Goal: Register for event/course

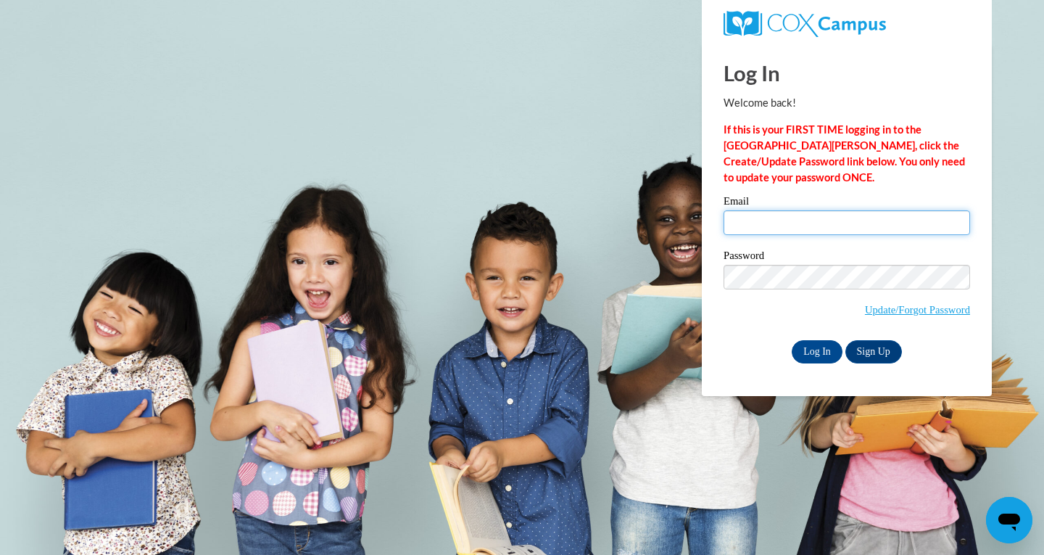
type input "mray@kippatl.org"
click at [831, 340] on input "Log In" at bounding box center [817, 351] width 51 height 23
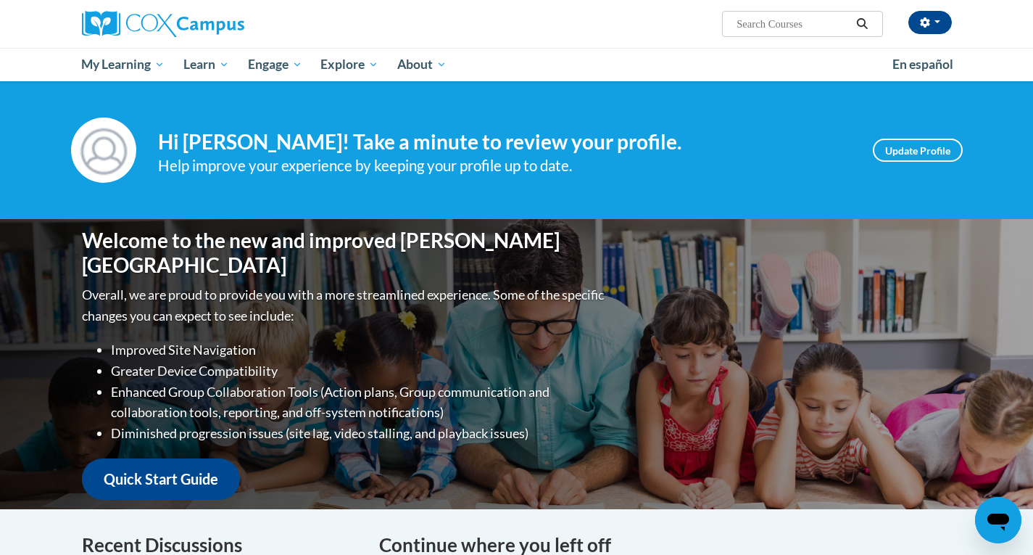
click at [779, 17] on input "Search..." at bounding box center [793, 23] width 116 height 17
type input "VOCABULARY"
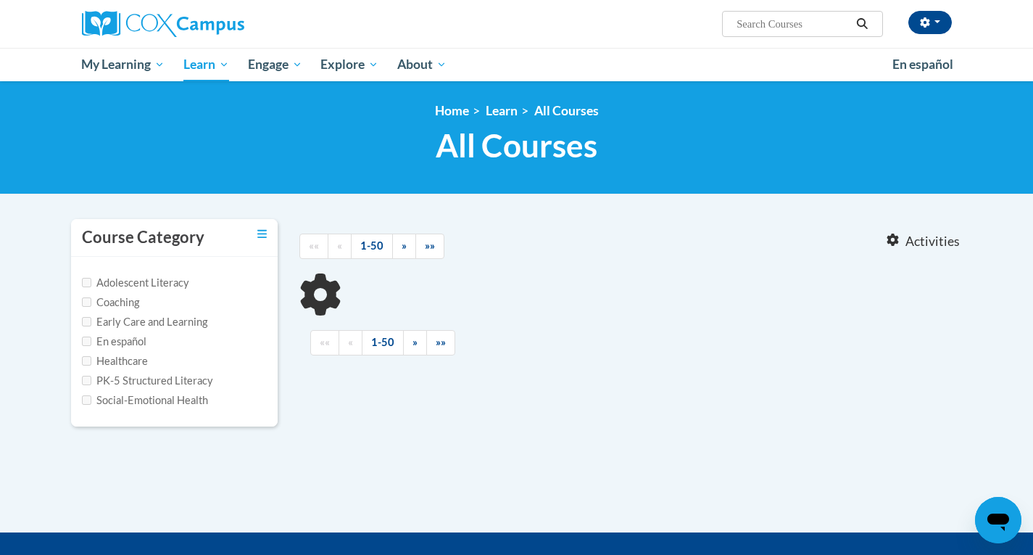
type input "VOCABULARY"
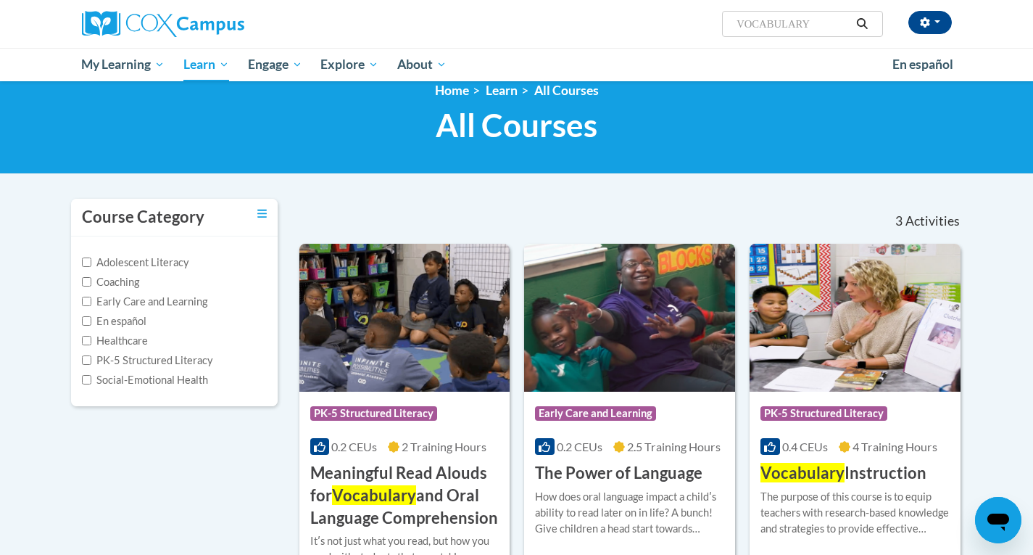
scroll to position [160, 0]
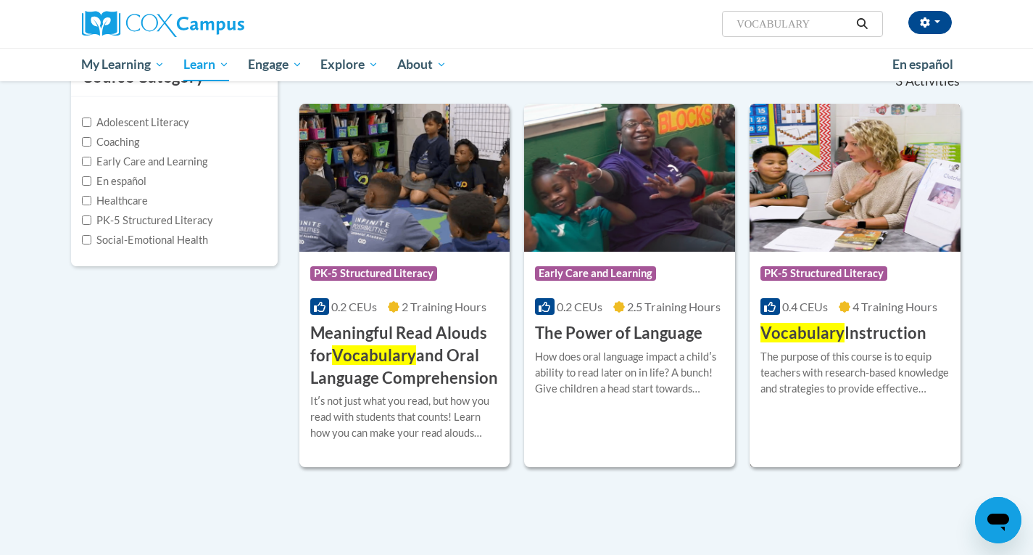
click at [872, 328] on h3 "Vocabulary Instruction" at bounding box center [843, 333] width 166 height 22
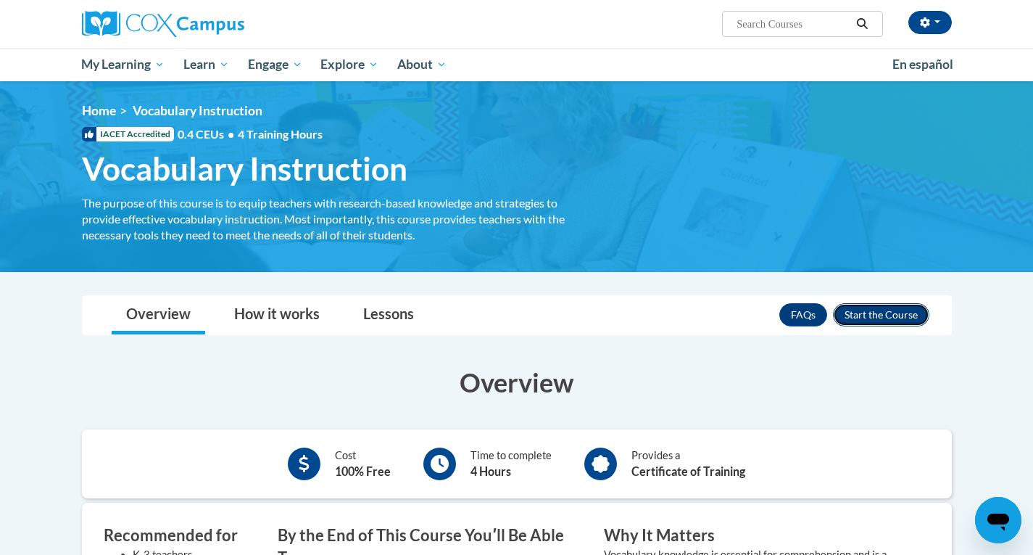
click at [869, 314] on button "Enroll" at bounding box center [881, 314] width 96 height 23
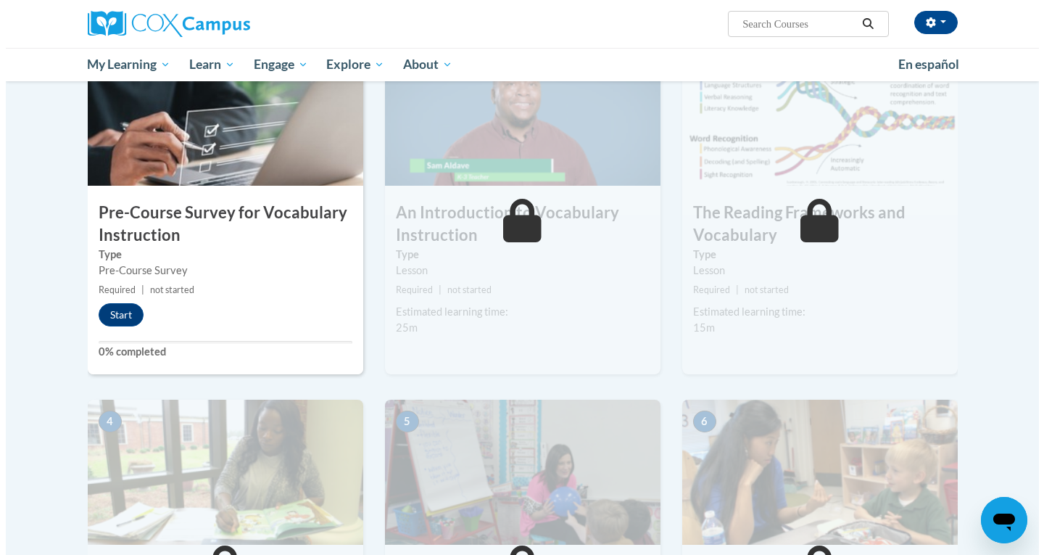
scroll to position [337, 0]
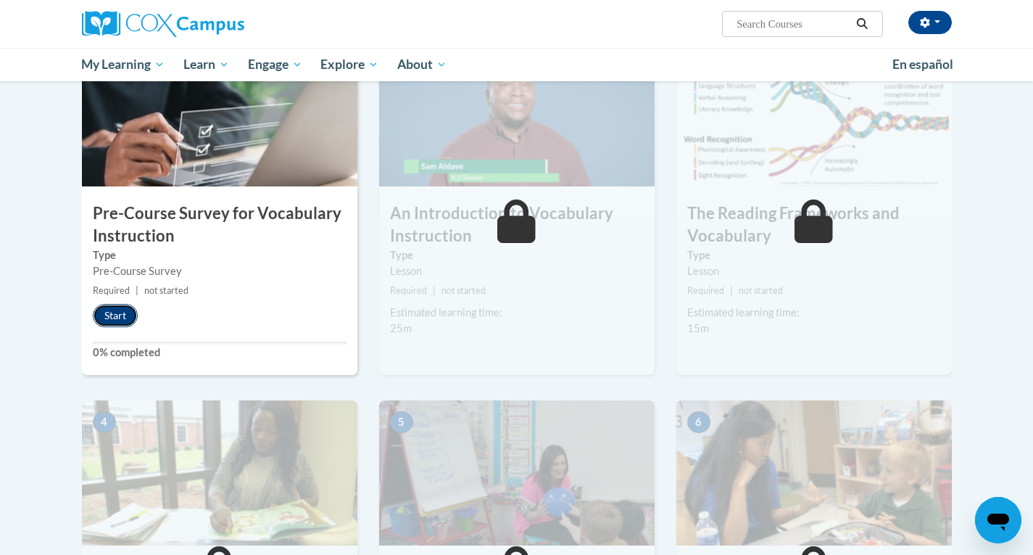
click at [108, 315] on button "Start" at bounding box center [115, 315] width 45 height 23
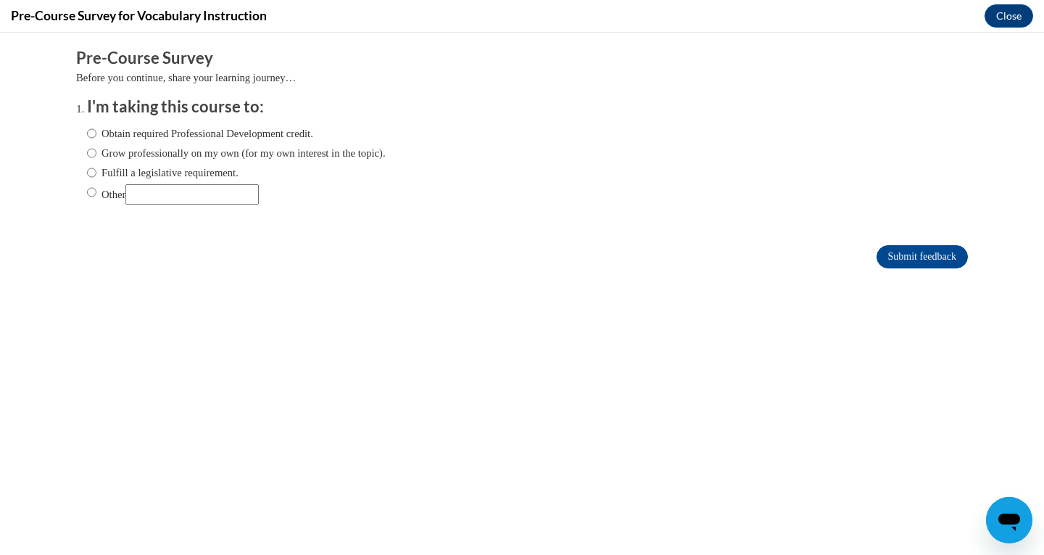
scroll to position [0, 0]
click at [94, 135] on label "Obtain required Professional Development credit." at bounding box center [200, 133] width 226 height 16
click at [94, 135] on input "Obtain required Professional Development credit." at bounding box center [91, 133] width 9 height 16
radio input "true"
click at [101, 154] on label "Grow professionally on my own (for my own interest in the topic)." at bounding box center [236, 153] width 299 height 16
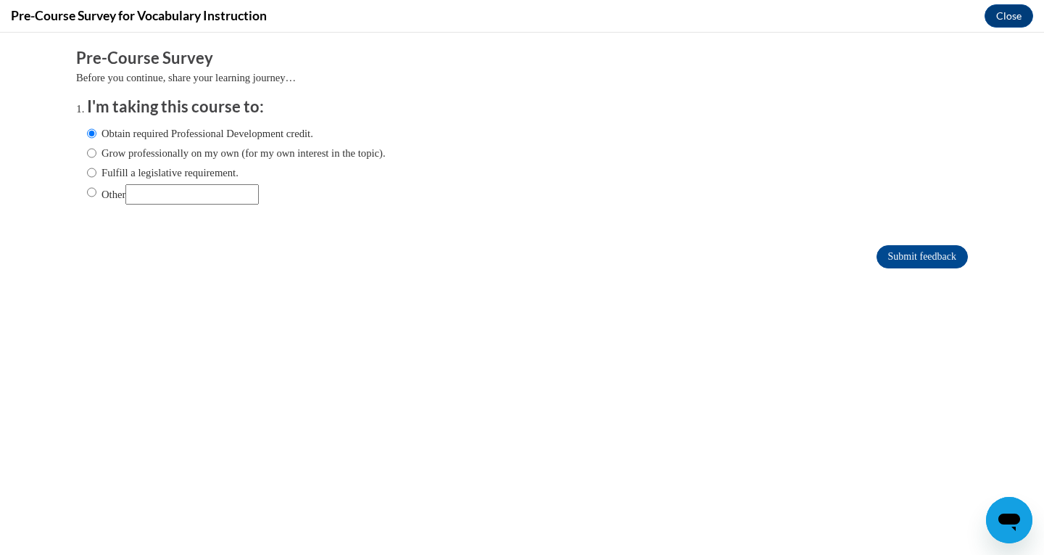
click at [96, 154] on input "Grow professionally on my own (for my own interest in the topic)." at bounding box center [91, 153] width 9 height 16
radio input "true"
click at [96, 191] on label "Other" at bounding box center [173, 194] width 172 height 20
click at [96, 191] on input "Other" at bounding box center [91, 192] width 9 height 16
radio input "true"
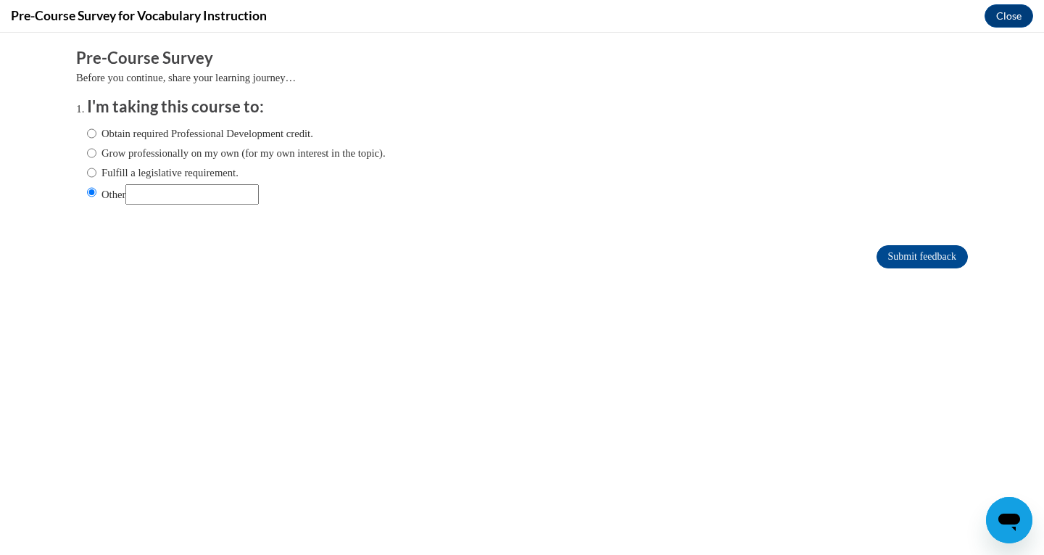
click at [178, 196] on input "Other" at bounding box center [191, 194] width 133 height 20
type input "school requirement, but I'm also interested"
click at [884, 257] on input "Submit feedback" at bounding box center [921, 256] width 91 height 23
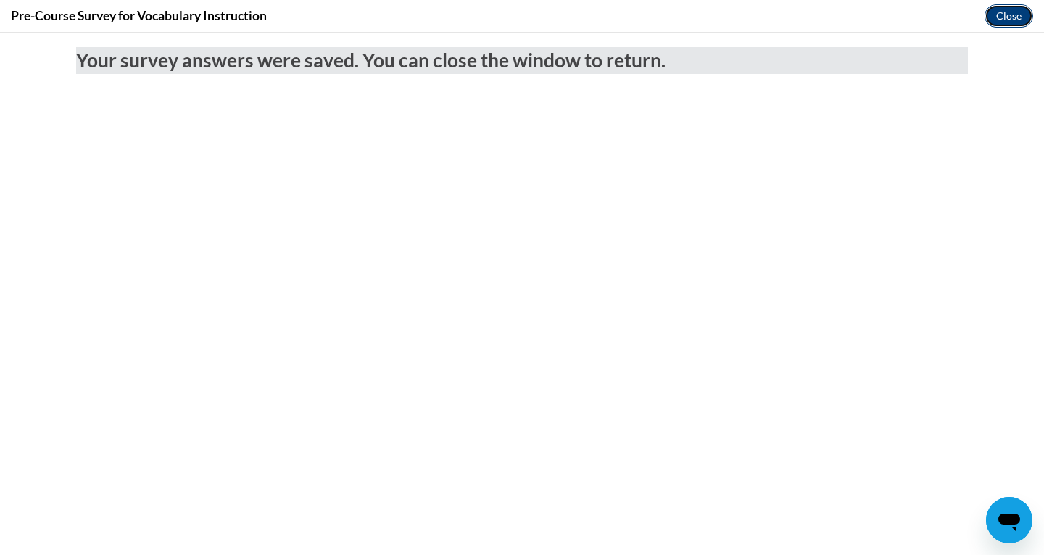
click at [1007, 16] on button "Close" at bounding box center [1008, 15] width 49 height 23
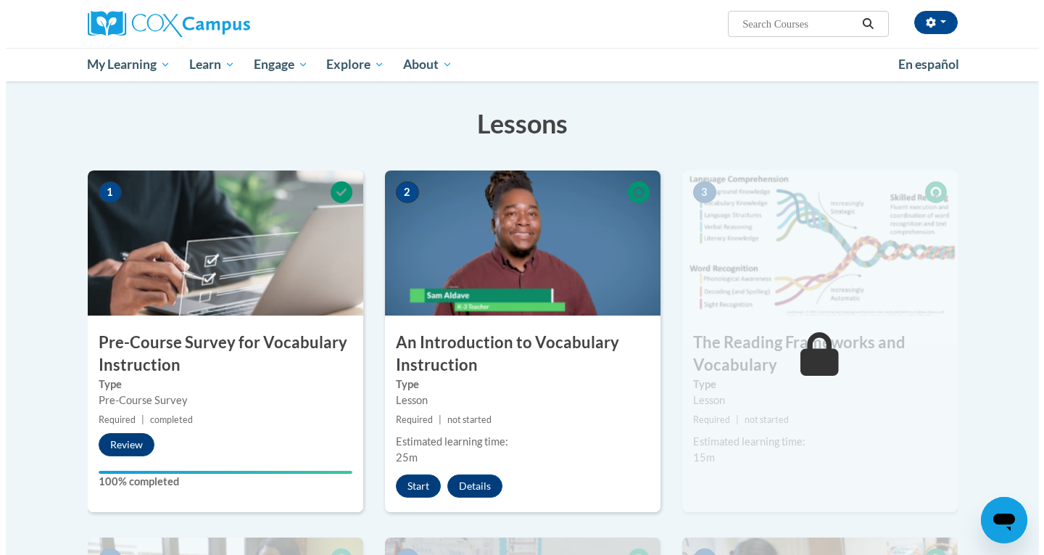
scroll to position [236, 0]
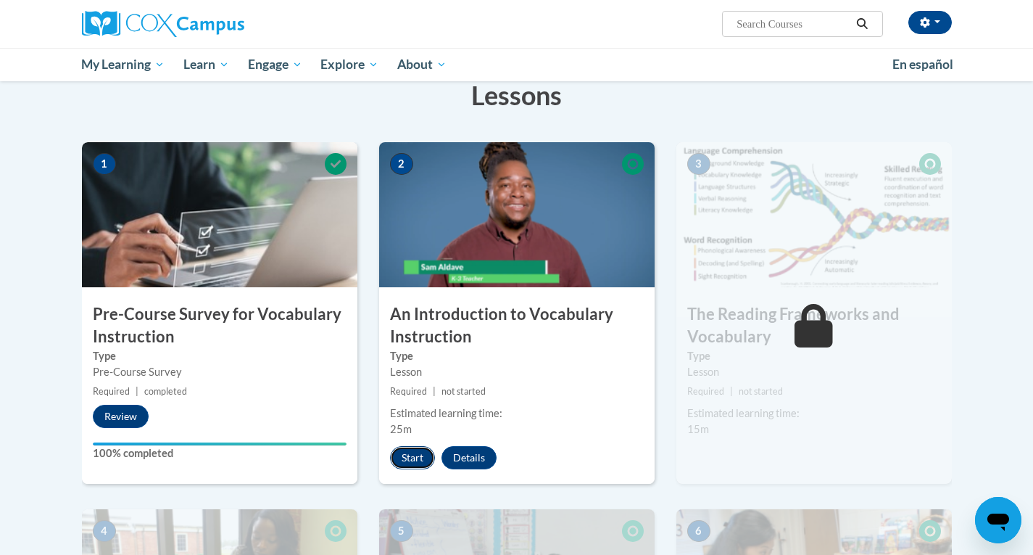
click at [414, 459] on button "Start" at bounding box center [412, 457] width 45 height 23
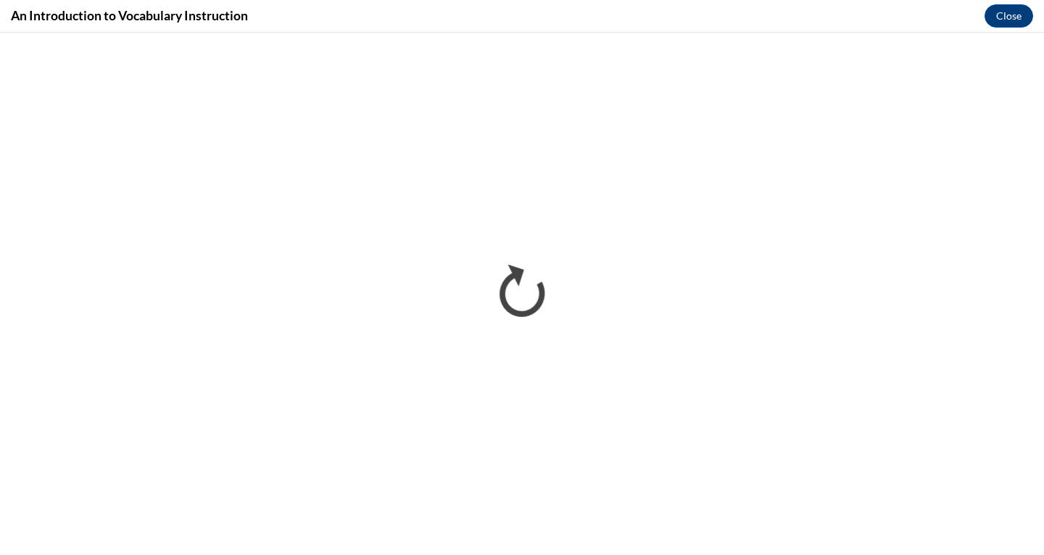
scroll to position [0, 0]
